Goal: Task Accomplishment & Management: Use online tool/utility

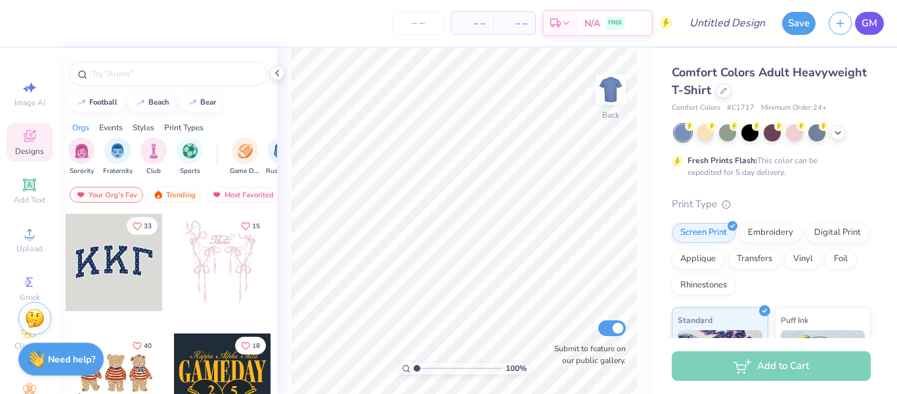
click at [874, 20] on span "GM" at bounding box center [870, 23] width 16 height 15
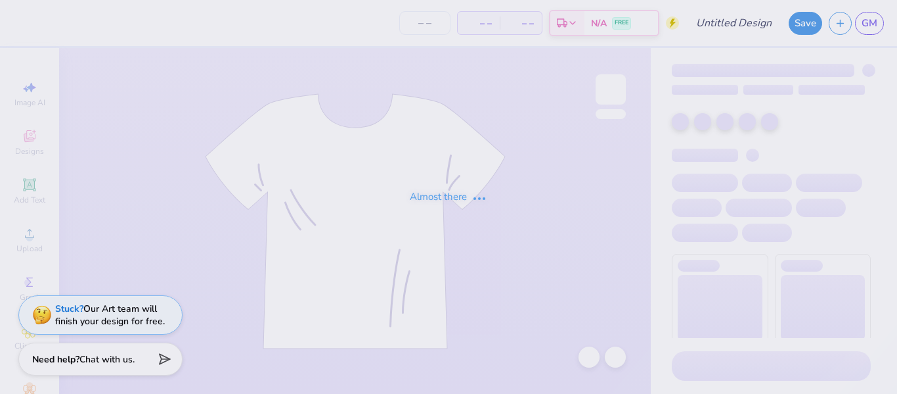
type input "Stuco Merch Option 2"
type input "24"
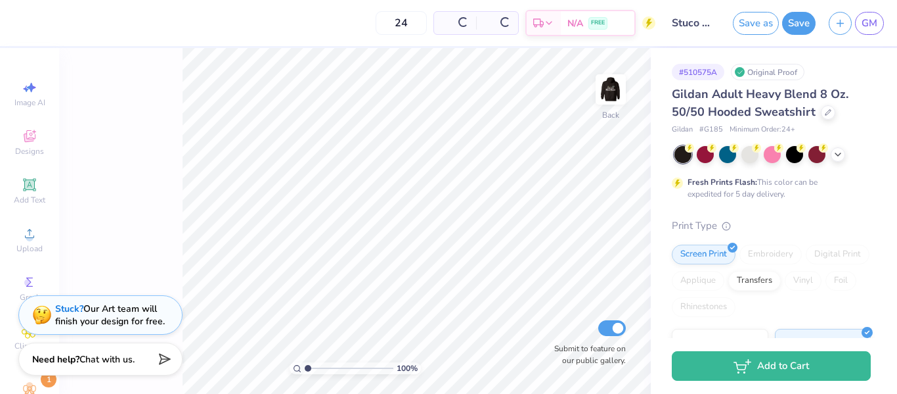
type input "1"
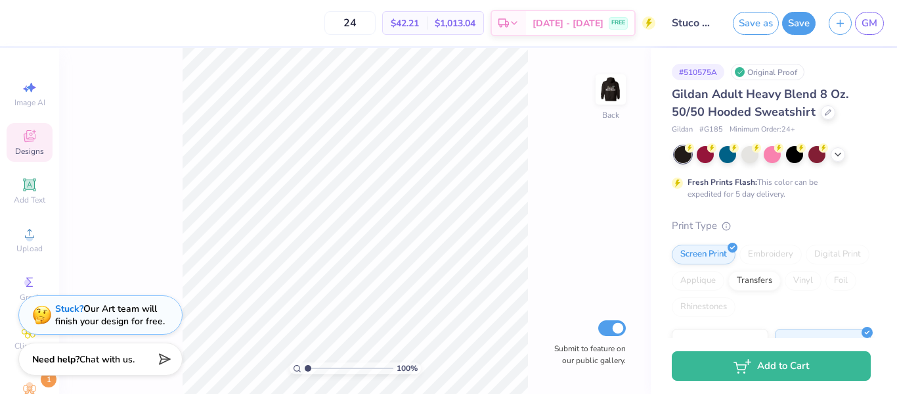
click at [26, 148] on span "Designs" at bounding box center [29, 151] width 29 height 11
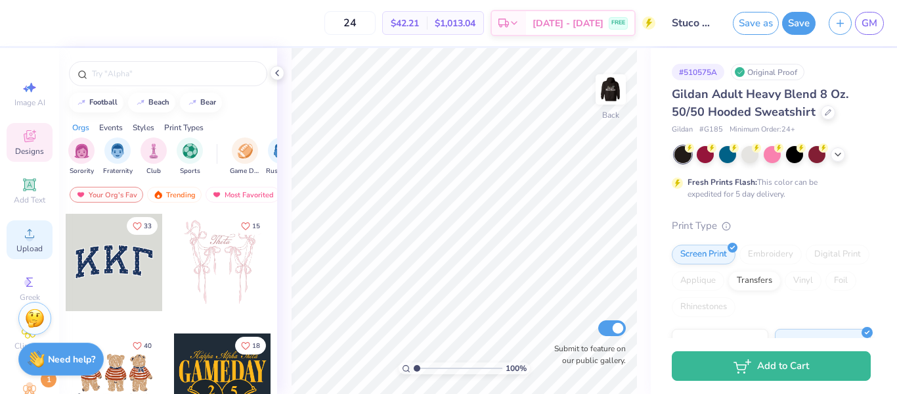
click at [32, 237] on circle at bounding box center [29, 237] width 7 height 7
click at [34, 227] on icon at bounding box center [30, 233] width 16 height 16
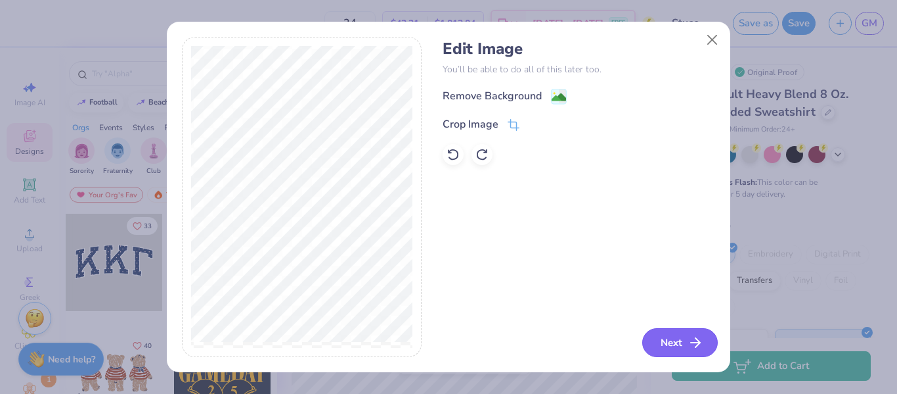
click at [689, 340] on icon "button" at bounding box center [696, 342] width 16 height 16
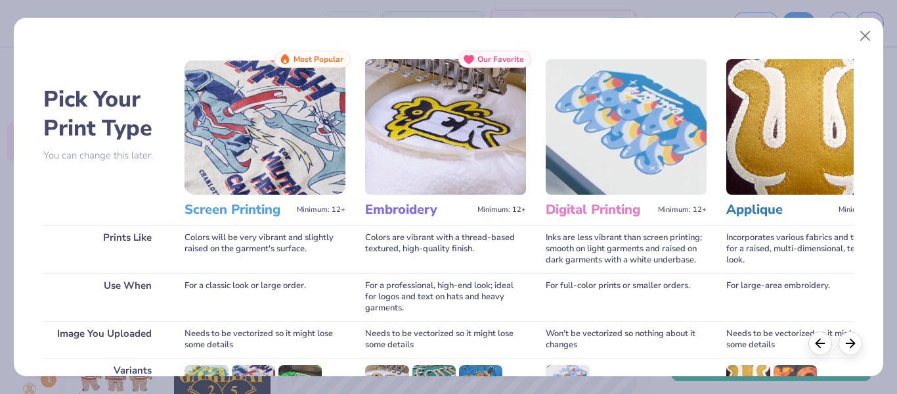
scroll to position [196, 0]
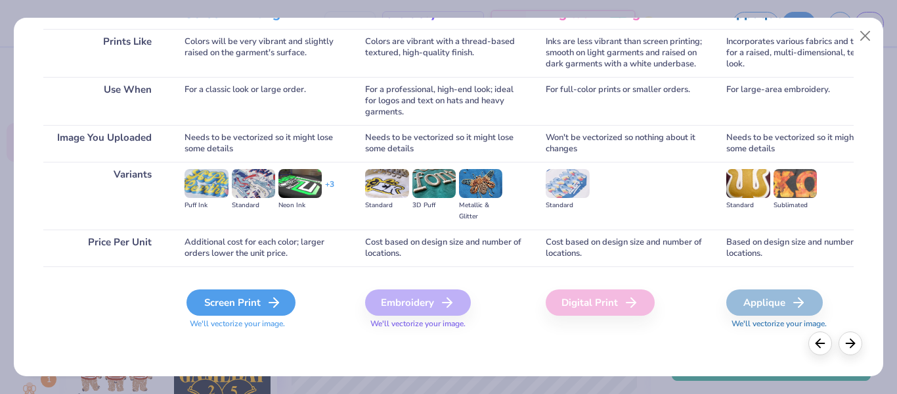
click at [253, 298] on div "Screen Print" at bounding box center [241, 302] width 109 height 26
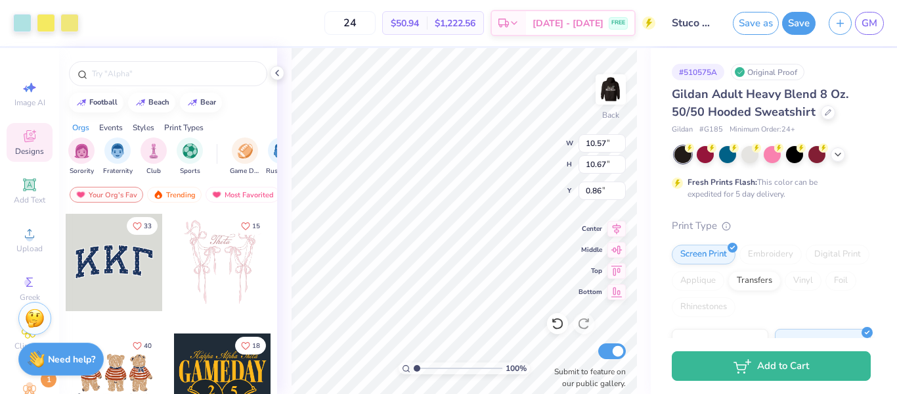
type input "0.86"
type input "3.33"
type input "3.36"
type input "1.98"
type input "3.97"
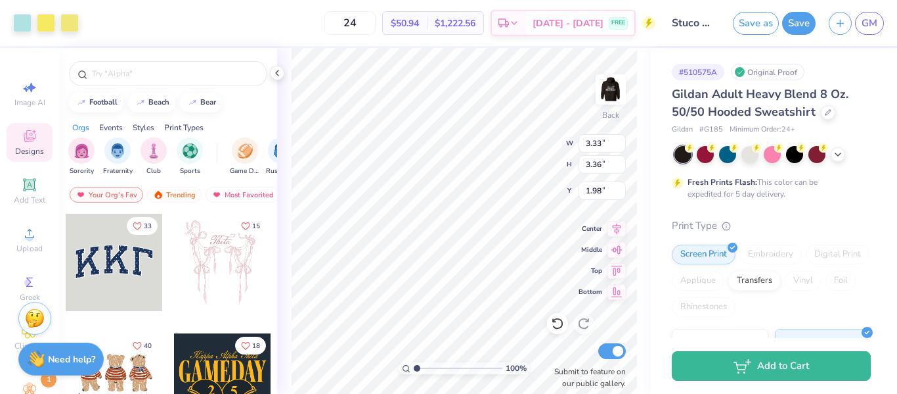
type input "4.01"
type input "2.53"
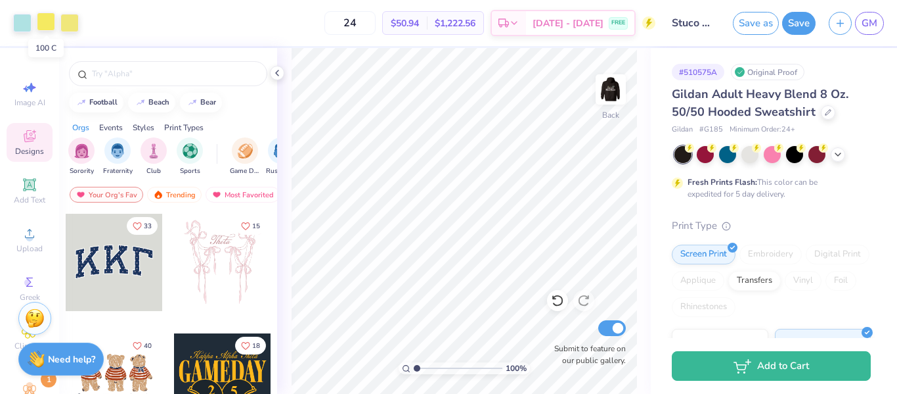
click at [48, 23] on div at bounding box center [46, 21] width 18 height 18
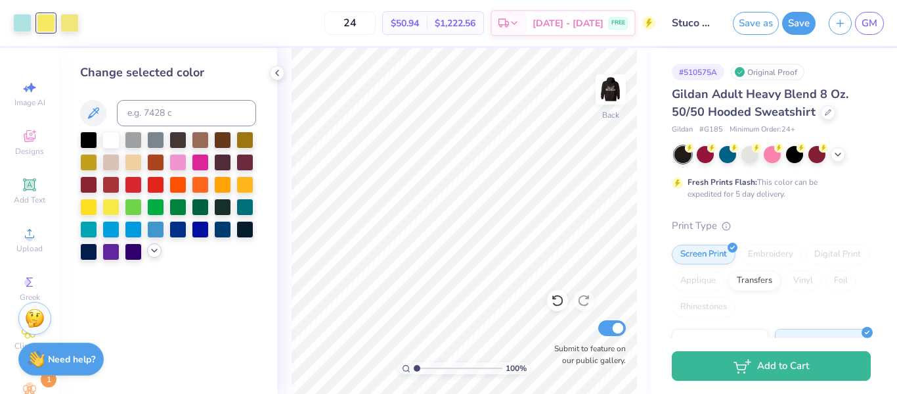
click at [156, 256] on div at bounding box center [154, 250] width 14 height 14
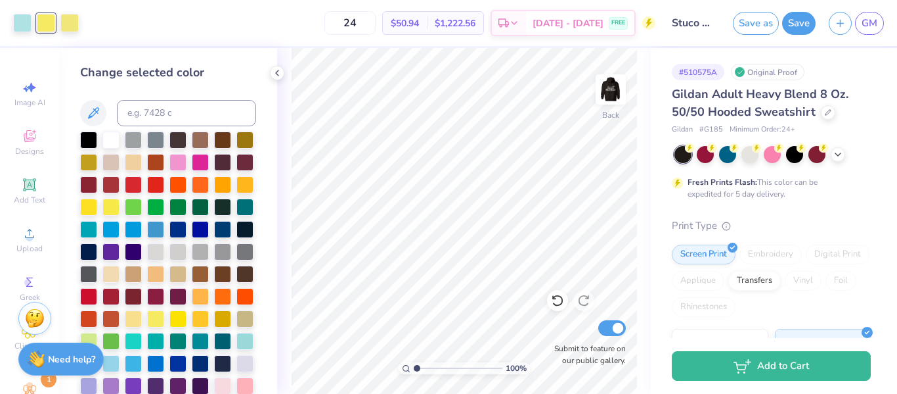
scroll to position [39, 0]
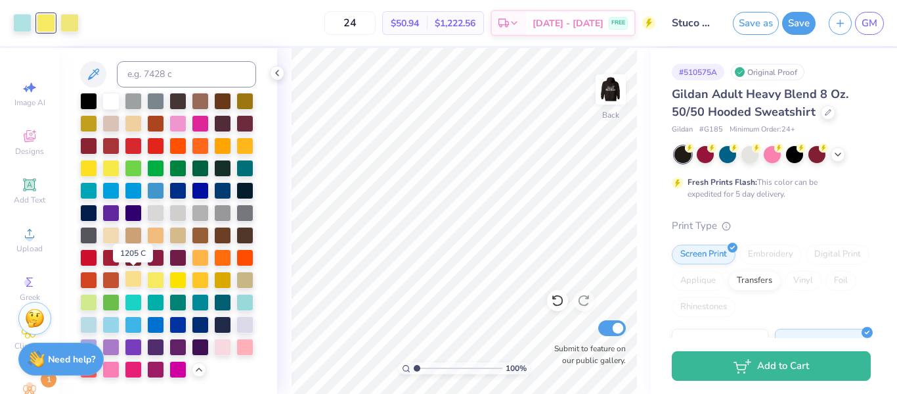
click at [137, 282] on div at bounding box center [133, 278] width 17 height 17
click at [614, 87] on img at bounding box center [611, 89] width 53 height 53
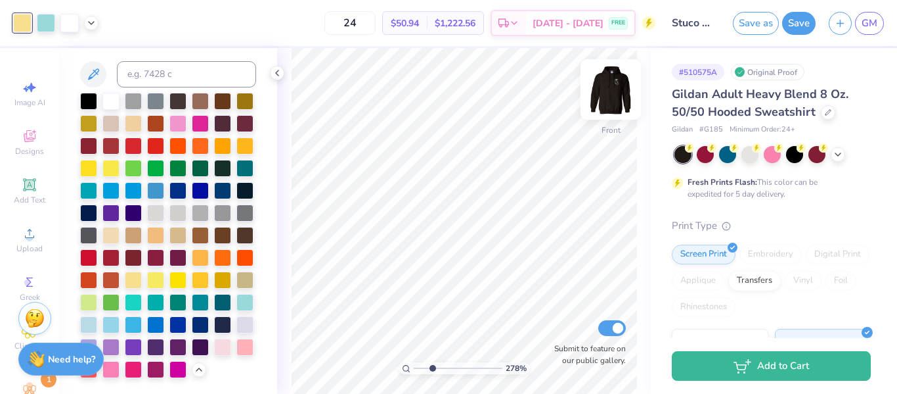
click at [624, 91] on img at bounding box center [611, 89] width 53 height 53
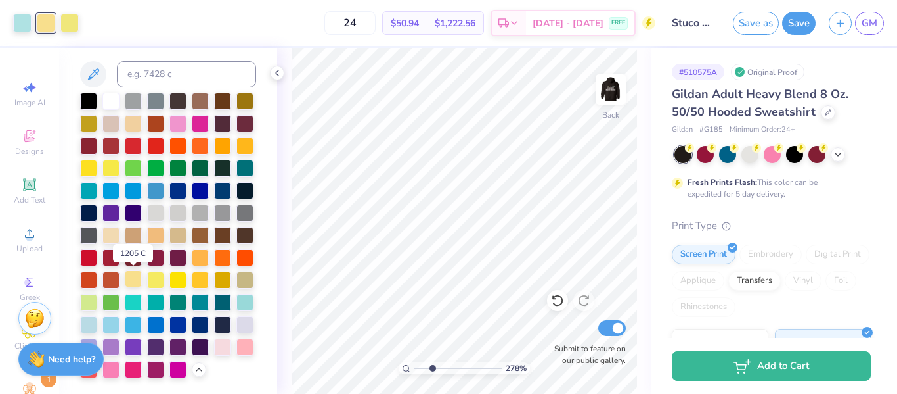
click at [133, 279] on div at bounding box center [133, 278] width 17 height 17
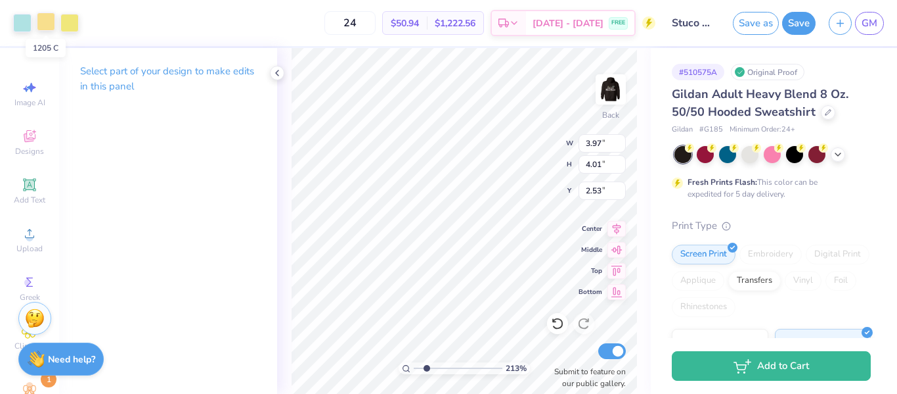
click at [47, 25] on div at bounding box center [46, 21] width 18 height 18
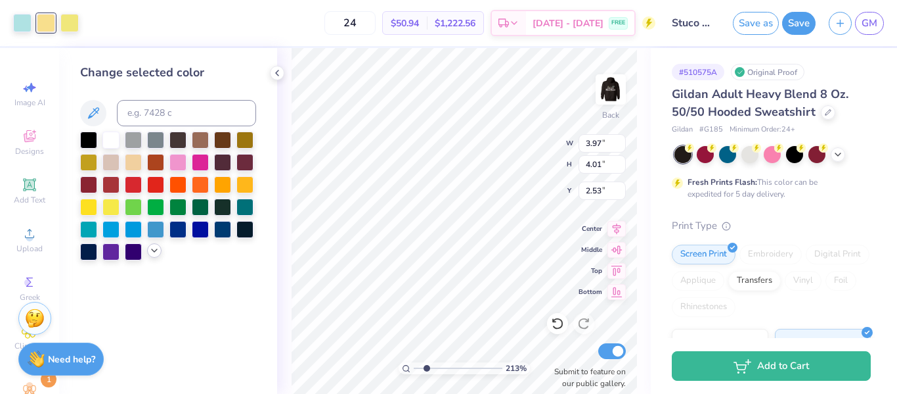
click at [156, 257] on div at bounding box center [154, 250] width 14 height 14
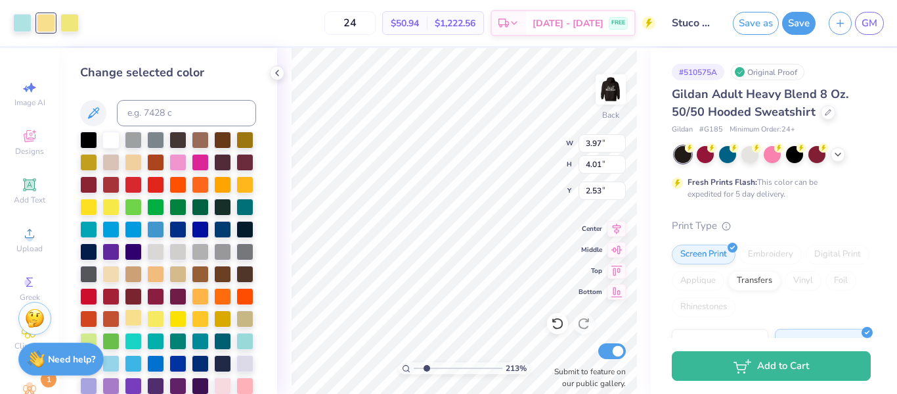
click at [129, 325] on div at bounding box center [133, 317] width 17 height 17
click at [135, 320] on div at bounding box center [133, 317] width 17 height 17
click at [154, 320] on div at bounding box center [155, 317] width 17 height 17
click at [130, 317] on div at bounding box center [133, 317] width 17 height 17
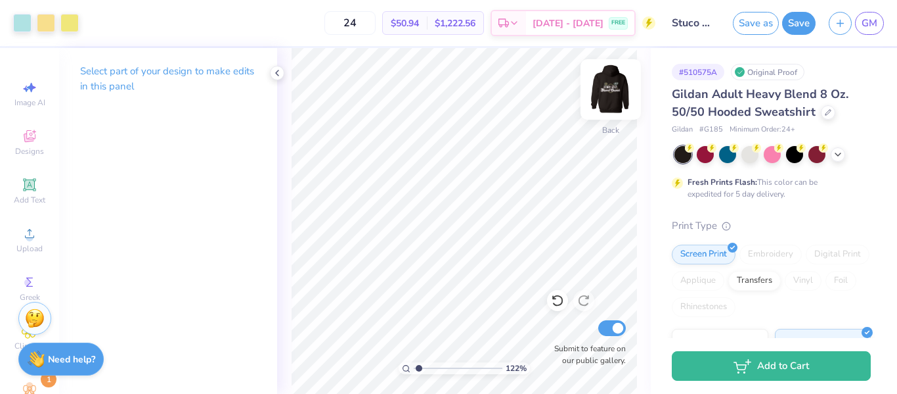
click at [608, 94] on img at bounding box center [611, 89] width 53 height 53
click at [606, 98] on img at bounding box center [611, 89] width 53 height 53
click at [616, 84] on img at bounding box center [611, 89] width 53 height 53
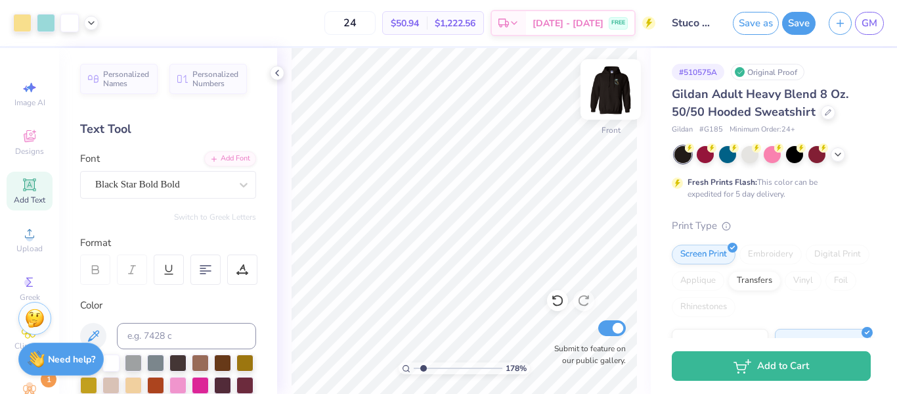
click at [620, 84] on img at bounding box center [611, 89] width 53 height 53
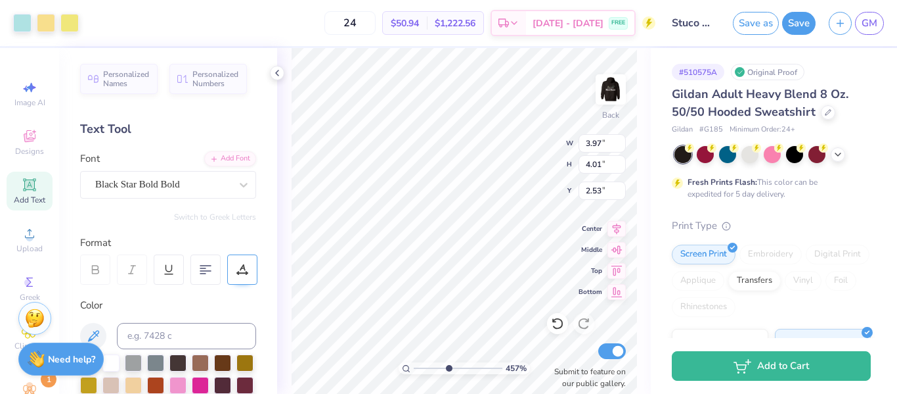
type input "4.57419356541757"
type input "4.05"
type input "3.87"
type input "2.58"
type input "4.57419356541757"
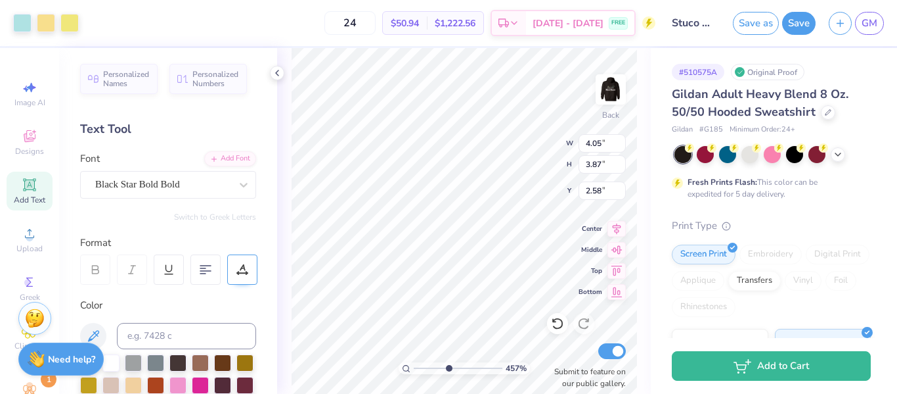
type input "4.09"
type input "3.47"
type input "2.72"
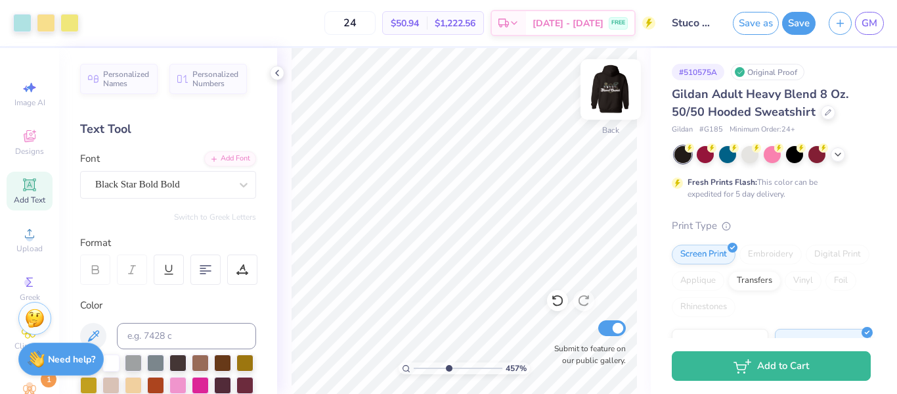
click at [619, 92] on img at bounding box center [611, 89] width 53 height 53
click at [608, 102] on img at bounding box center [611, 89] width 53 height 53
drag, startPoint x: 437, startPoint y: 367, endPoint x: 415, endPoint y: 367, distance: 22.3
type input "1"
click at [415, 367] on input "range" at bounding box center [458, 368] width 89 height 12
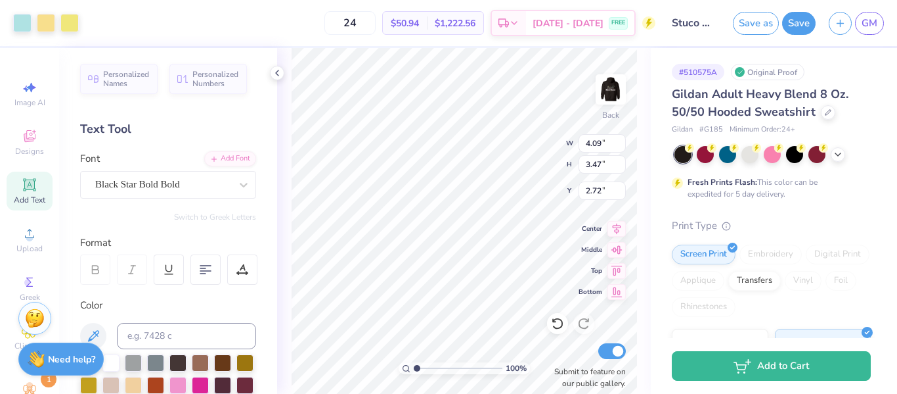
click at [264, 298] on div "Personalized Names Personalized Numbers Text Tool Add Font Font Black Star Bold…" at bounding box center [168, 221] width 218 height 346
click at [560, 325] on icon at bounding box center [557, 323] width 13 height 13
type input "2.72"
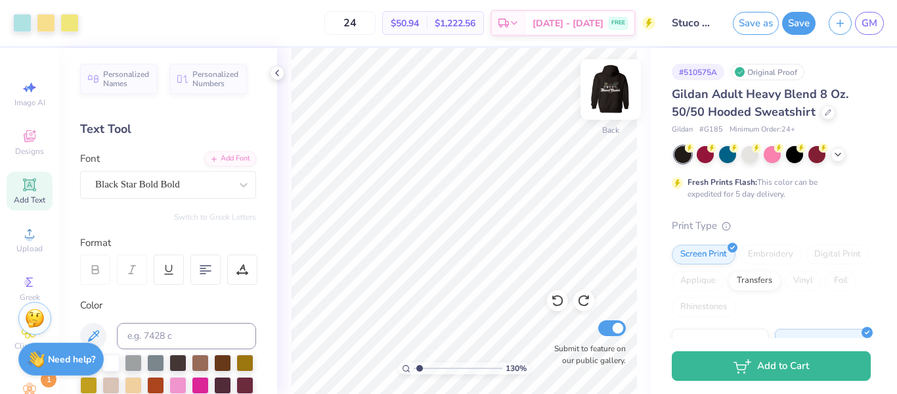
click at [615, 91] on img at bounding box center [611, 89] width 53 height 53
type input "1.29880643321491"
